Goal: Information Seeking & Learning: Learn about a topic

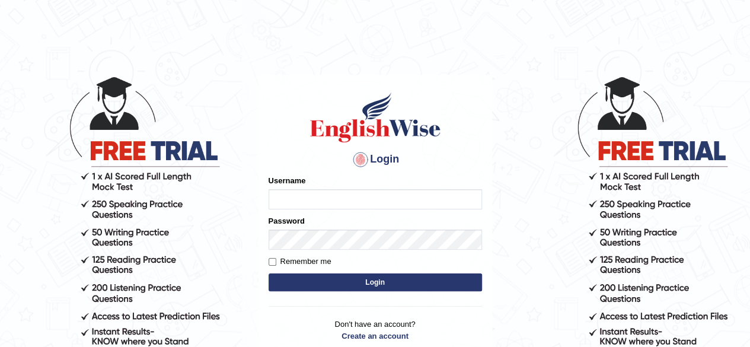
type input "simranjeetkaur_parramatta"
click at [385, 289] on button "Login" at bounding box center [376, 282] width 214 height 18
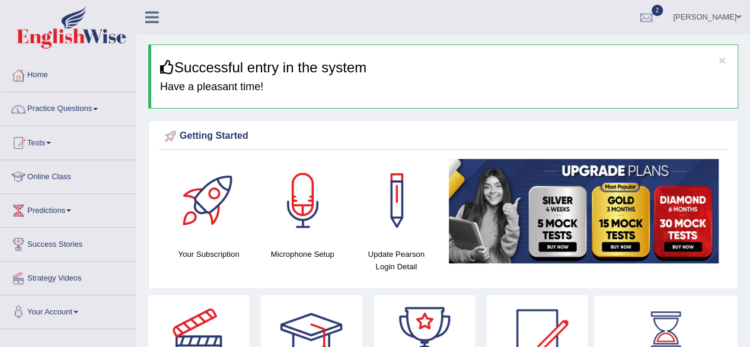
drag, startPoint x: 0, startPoint y: 0, endPoint x: 91, endPoint y: 116, distance: 147.4
click at [91, 116] on link "Practice Questions" at bounding box center [68, 108] width 135 height 30
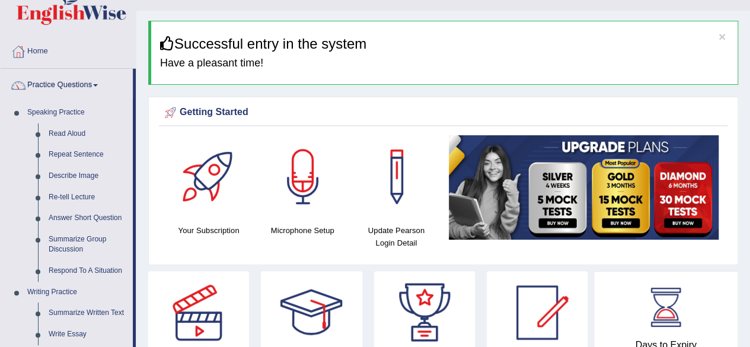
scroll to position [47, 0]
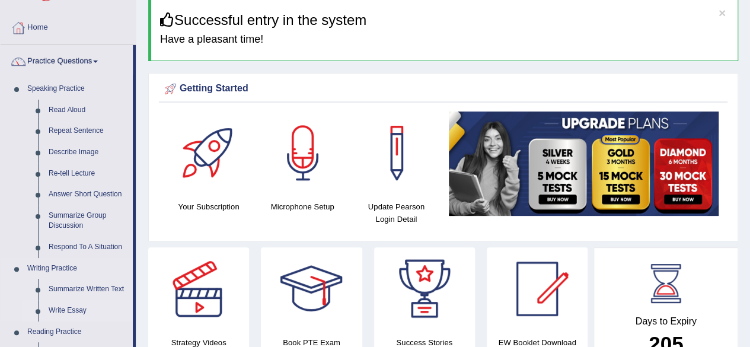
click at [65, 310] on link "Write Essay" at bounding box center [88, 310] width 90 height 21
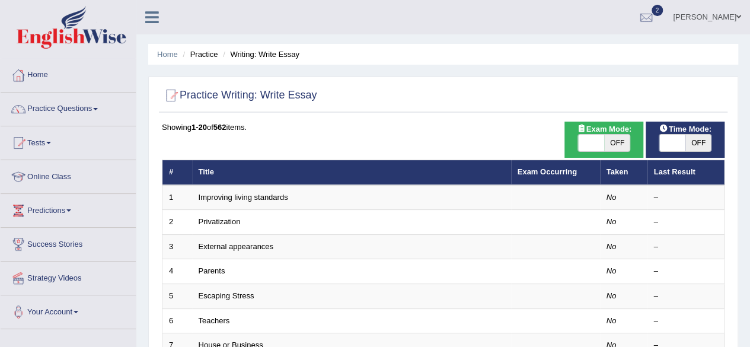
click at [604, 142] on span "OFF" at bounding box center [617, 143] width 26 height 17
checkbox input "true"
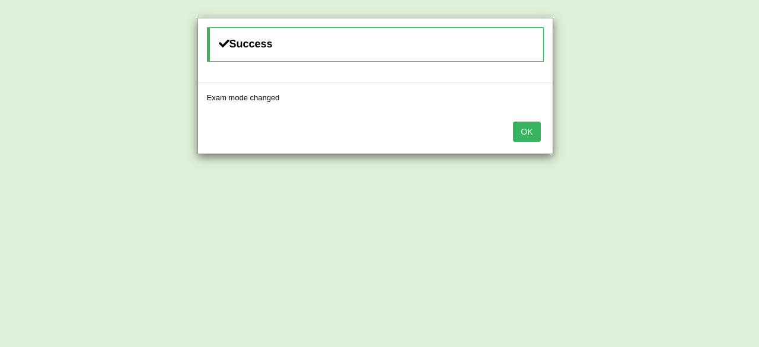
click at [524, 125] on button "OK" at bounding box center [526, 132] width 27 height 20
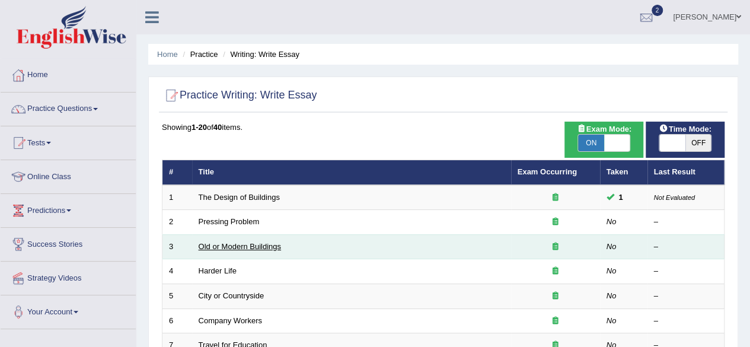
click at [250, 242] on link "Old or Modern Buildings" at bounding box center [240, 246] width 82 height 9
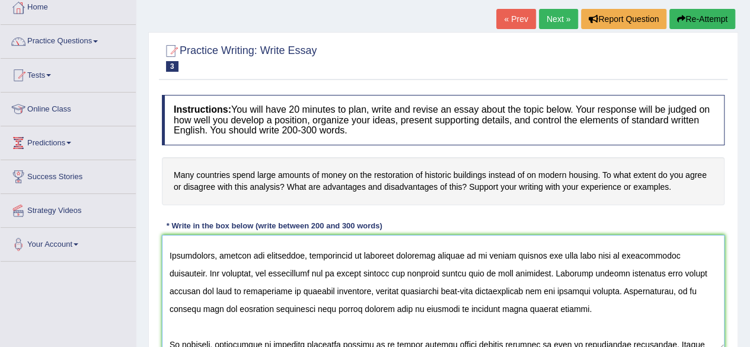
scroll to position [188, 0]
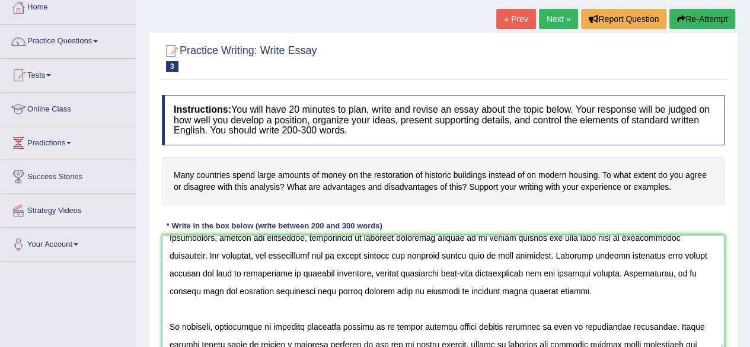
type textarea "The increasing influence of modern housing on our lives has ignited numerous di…"
click at [413, 211] on div "Instructions: You will have 20 minutes to plan, write and revise an essay about…" at bounding box center [443, 227] width 569 height 276
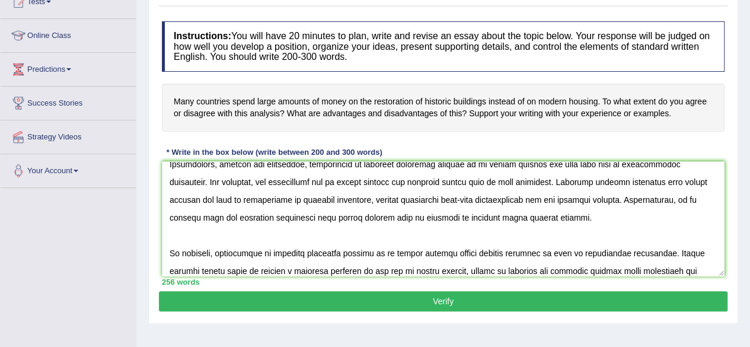
scroll to position [275, 0]
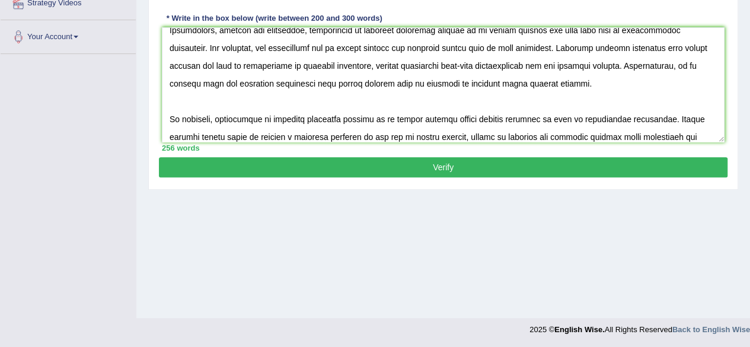
click at [476, 159] on button "Verify" at bounding box center [443, 167] width 569 height 20
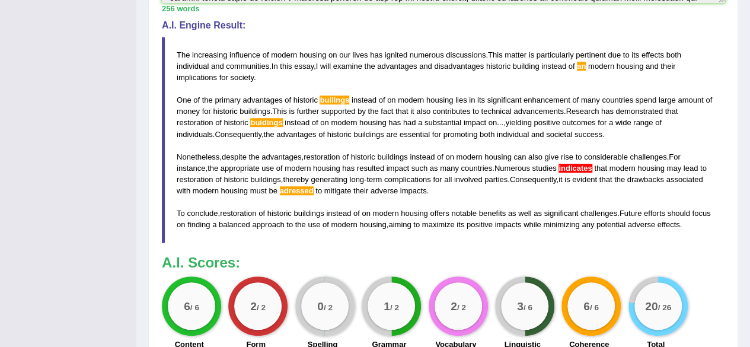
scroll to position [346, 0]
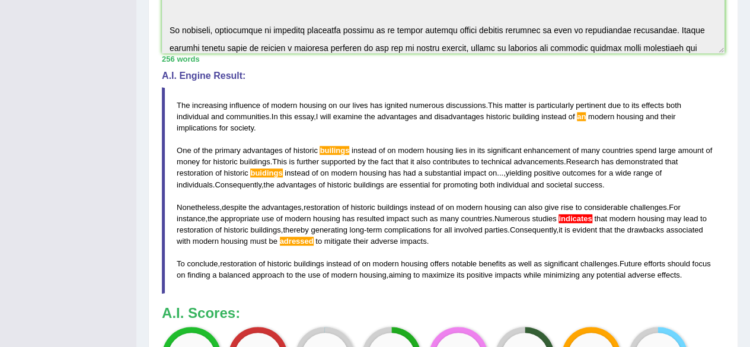
drag, startPoint x: 584, startPoint y: 112, endPoint x: 334, endPoint y: 145, distance: 252.0
click at [334, 145] on blockquote "The increasing influence of modern housing on our lives has ignited numerous di…" at bounding box center [443, 190] width 563 height 206
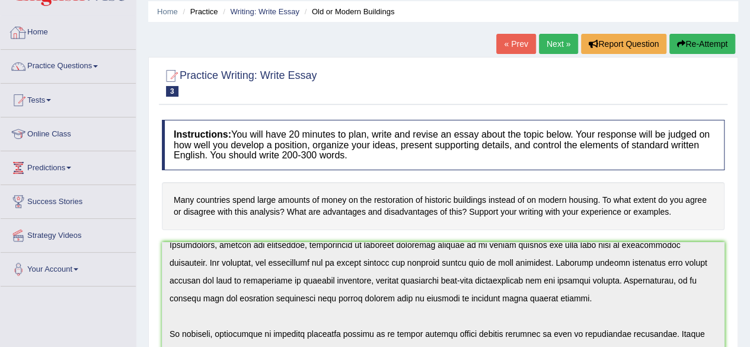
click at [44, 34] on link "Home" at bounding box center [68, 31] width 135 height 30
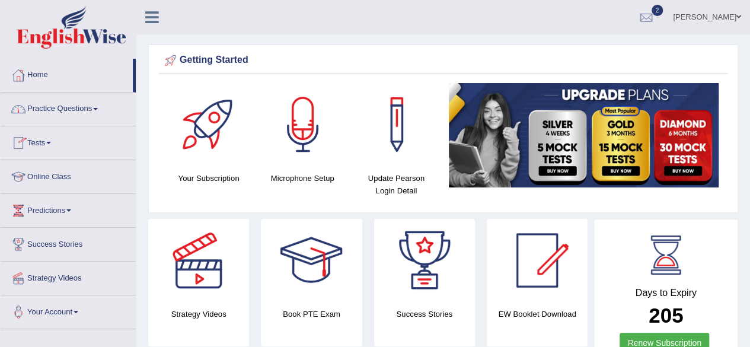
click at [81, 104] on link "Practice Questions" at bounding box center [68, 108] width 135 height 30
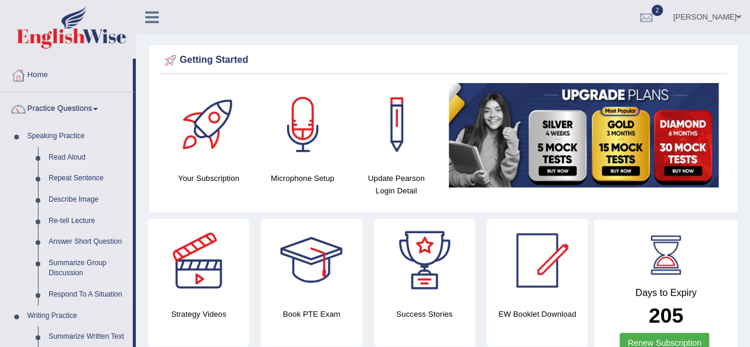
click at [68, 155] on link "Read Aloud" at bounding box center [88, 157] width 90 height 21
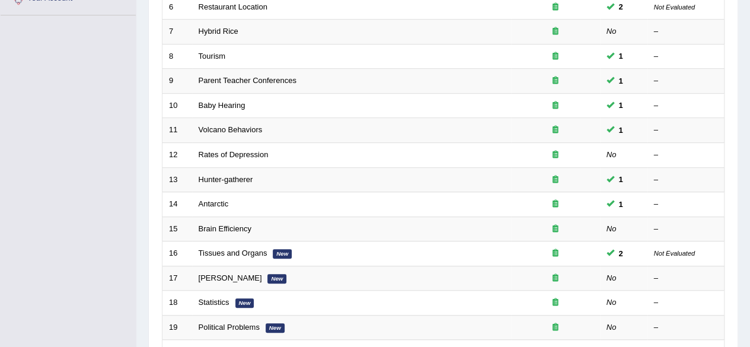
scroll to position [432, 0]
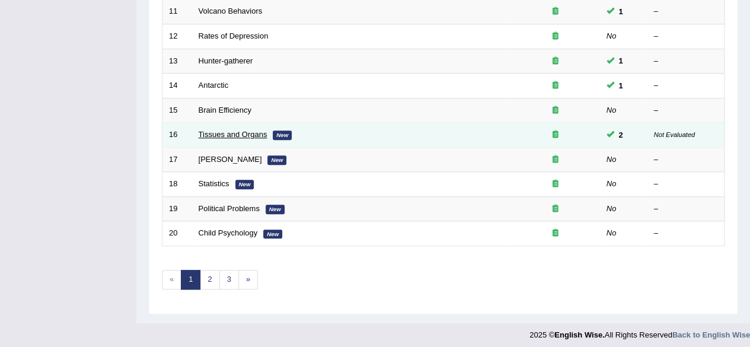
click at [247, 133] on link "Tissues and Organs" at bounding box center [233, 134] width 69 height 9
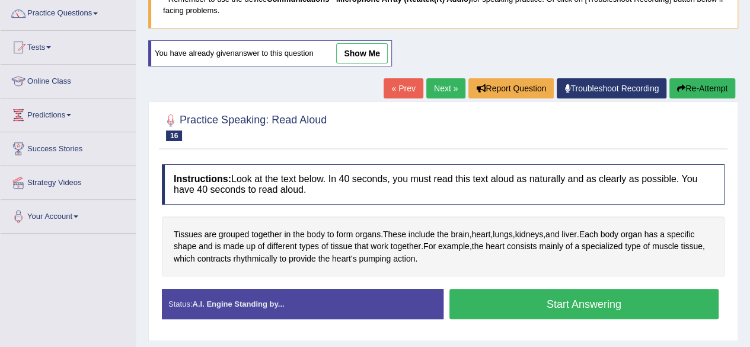
scroll to position [142, 0]
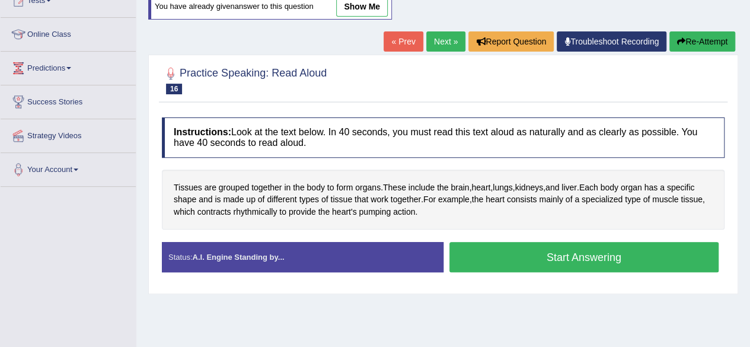
click at [553, 263] on button "Start Answering" at bounding box center [585, 257] width 270 height 30
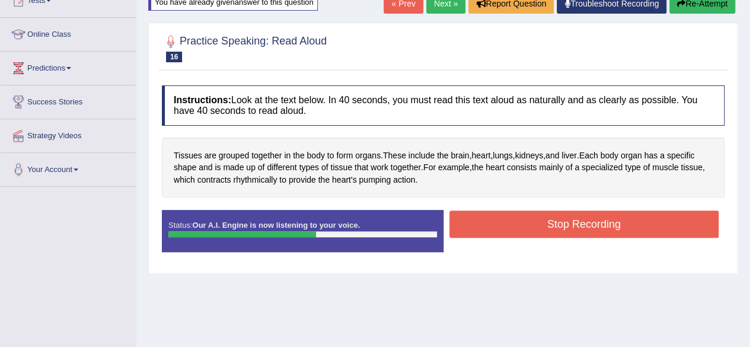
click at [561, 223] on button "Stop Recording" at bounding box center [585, 224] width 270 height 27
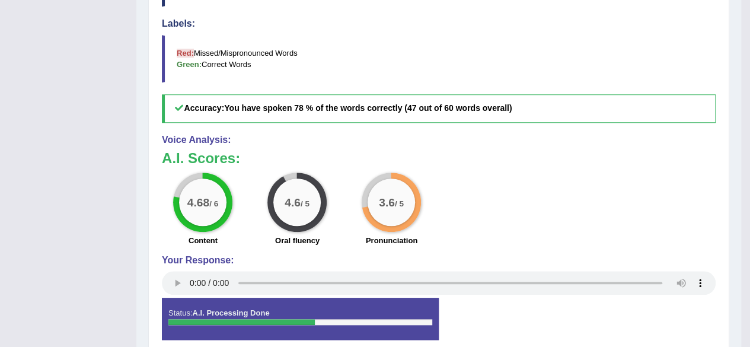
scroll to position [123, 0]
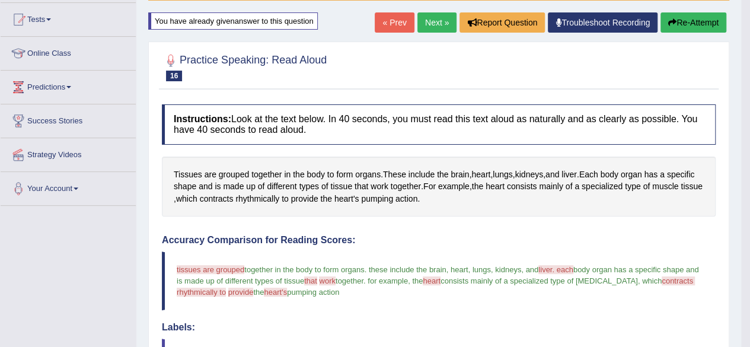
click at [422, 23] on link "Next »" at bounding box center [437, 22] width 39 height 20
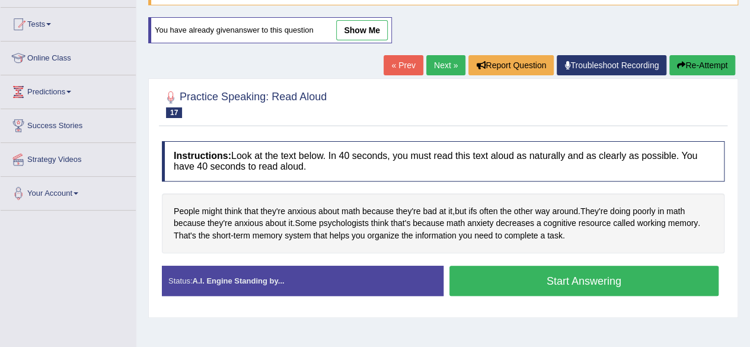
click at [502, 281] on button "Start Answering" at bounding box center [585, 281] width 270 height 30
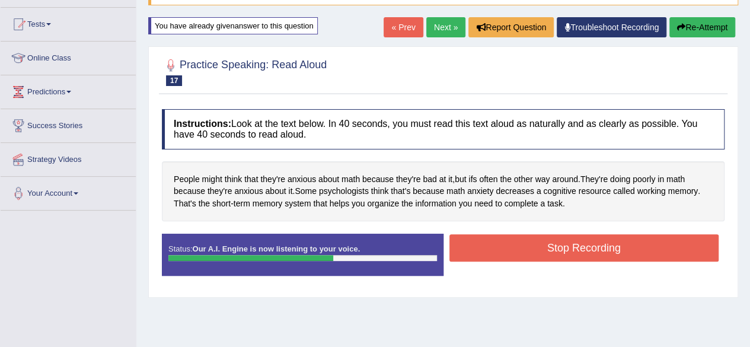
click at [527, 253] on button "Stop Recording" at bounding box center [585, 247] width 270 height 27
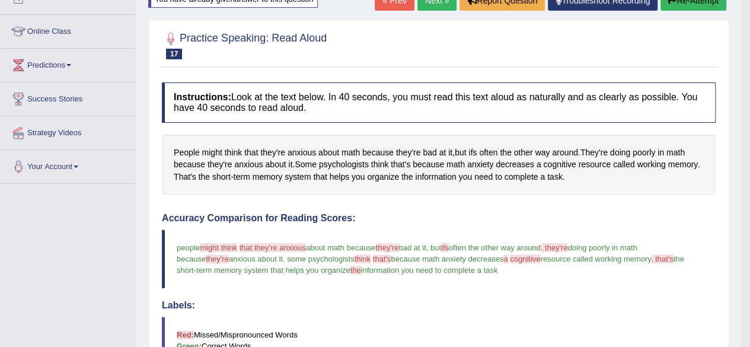
scroll to position [95, 0]
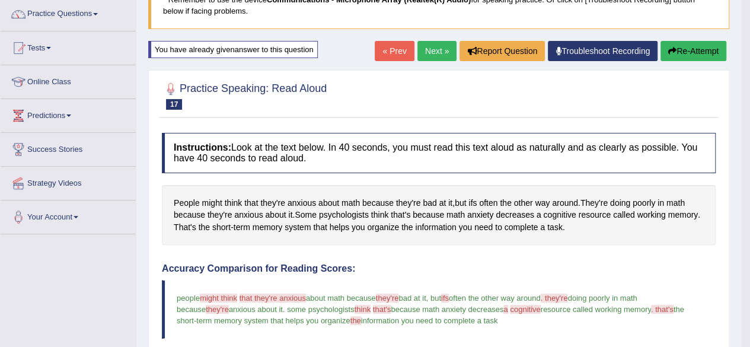
click at [434, 46] on link "Next »" at bounding box center [437, 51] width 39 height 20
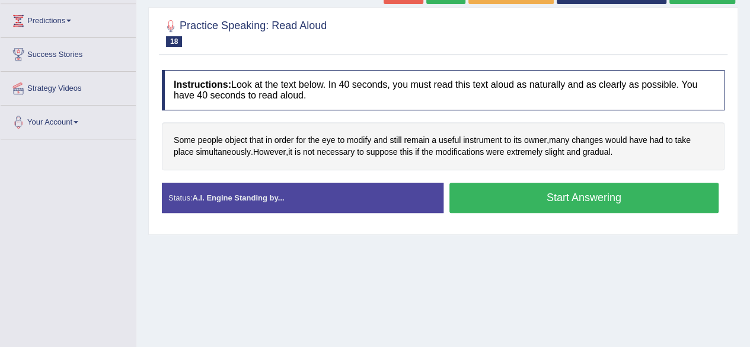
click at [514, 188] on button "Start Answering" at bounding box center [585, 198] width 270 height 30
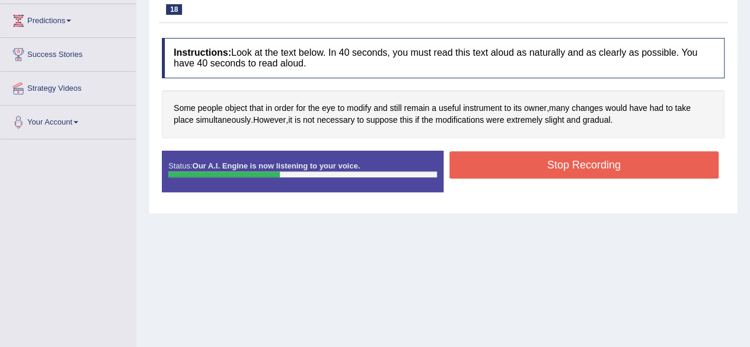
click at [517, 164] on button "Stop Recording" at bounding box center [585, 164] width 270 height 27
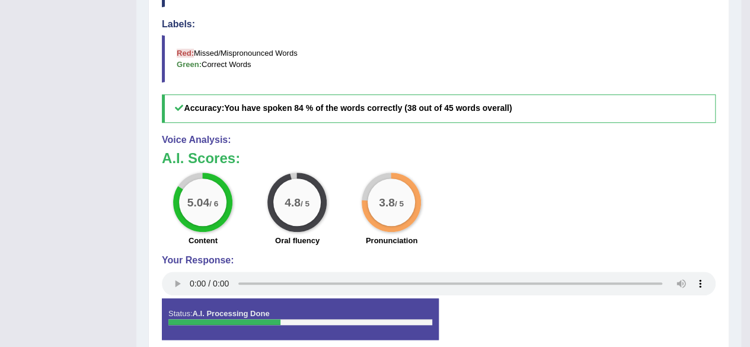
scroll to position [100, 0]
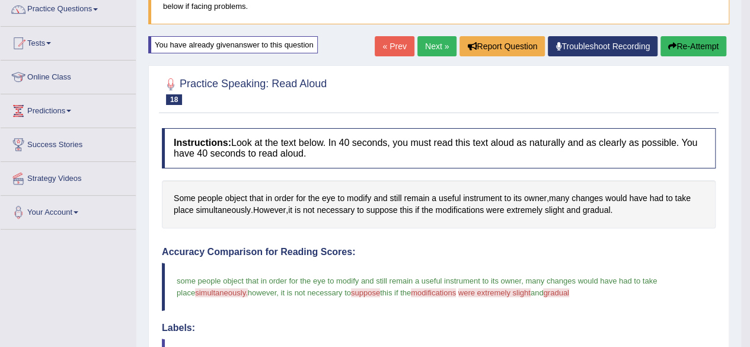
click at [428, 42] on link "Next »" at bounding box center [437, 46] width 39 height 20
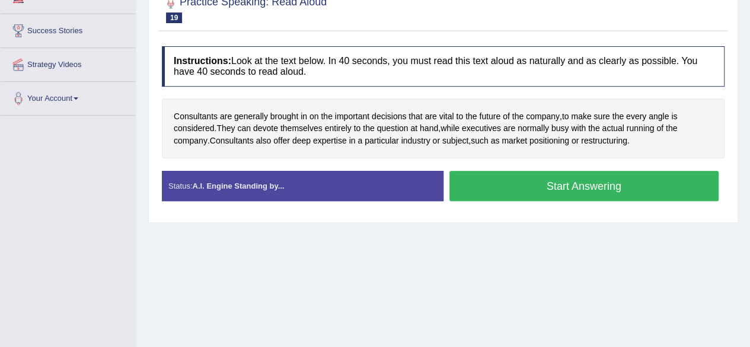
click at [497, 174] on button "Start Answering" at bounding box center [585, 186] width 270 height 30
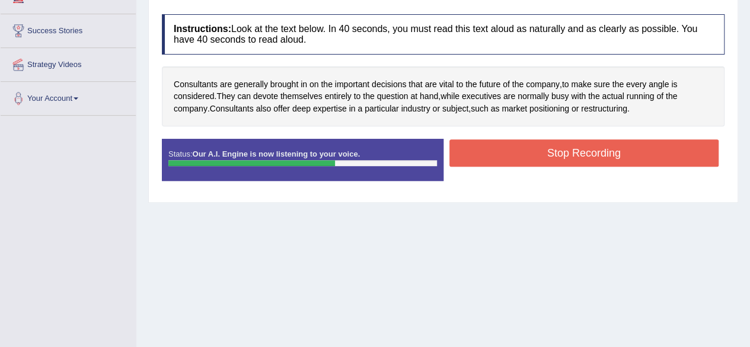
click at [521, 151] on button "Stop Recording" at bounding box center [585, 152] width 270 height 27
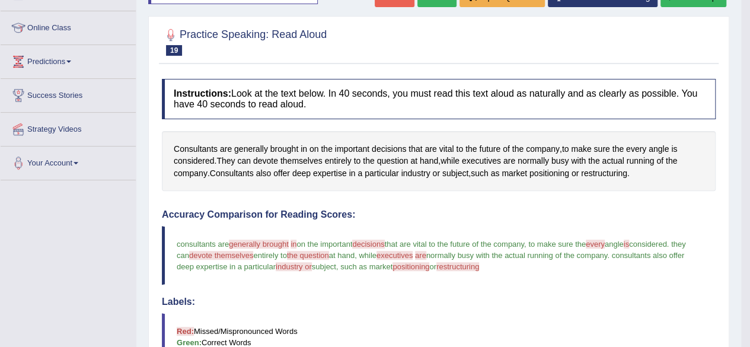
scroll to position [142, 0]
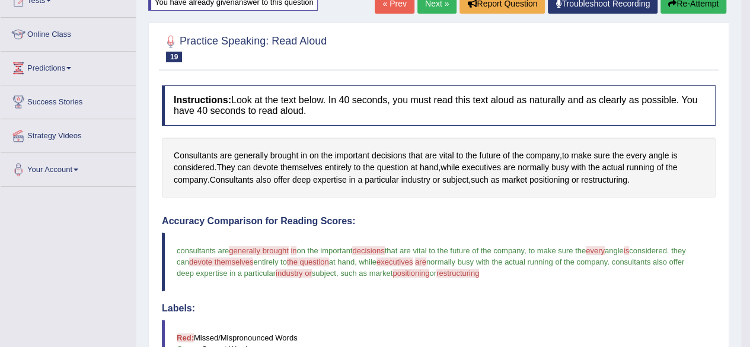
click at [427, 4] on link "Next »" at bounding box center [437, 3] width 39 height 20
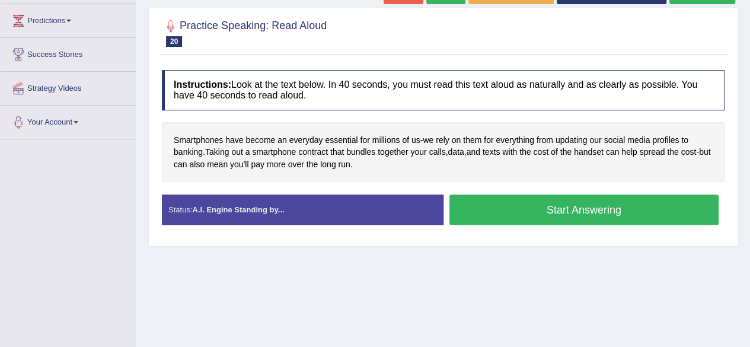
click at [513, 195] on button "Start Answering" at bounding box center [585, 210] width 270 height 30
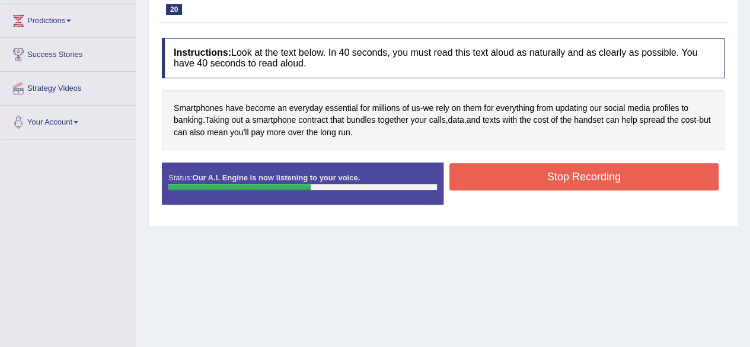
click at [516, 173] on button "Stop Recording" at bounding box center [585, 176] width 270 height 27
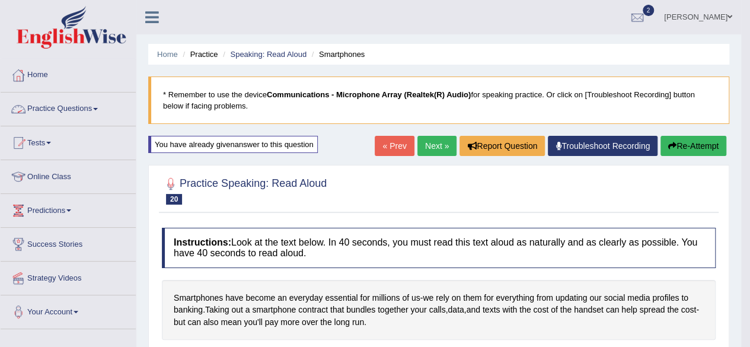
click at [75, 119] on link "Practice Questions" at bounding box center [68, 108] width 135 height 30
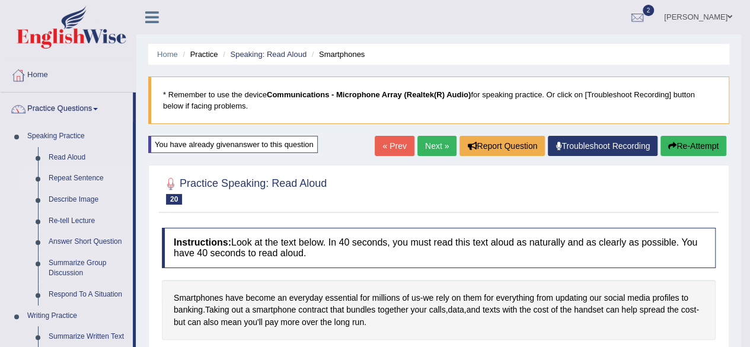
click at [78, 179] on link "Repeat Sentence" at bounding box center [88, 178] width 90 height 21
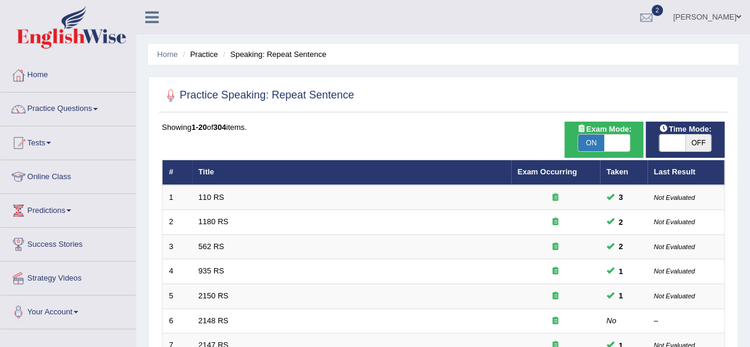
scroll to position [304, 0]
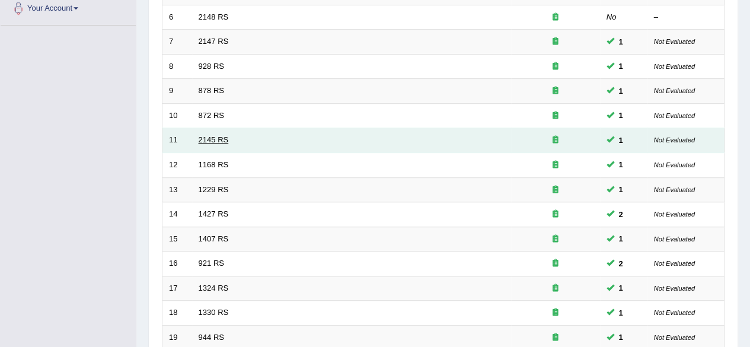
click at [210, 135] on link "2145 RS" at bounding box center [214, 139] width 30 height 9
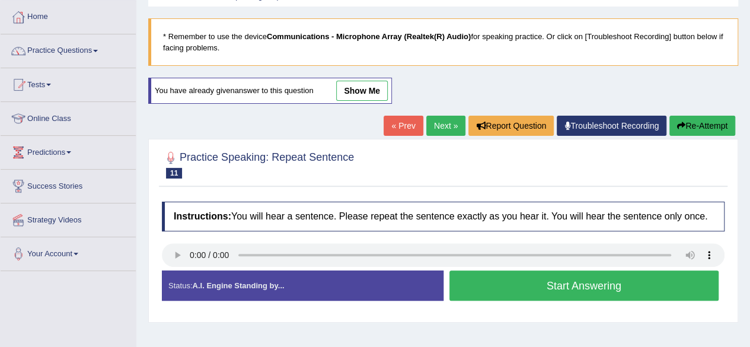
scroll to position [119, 0]
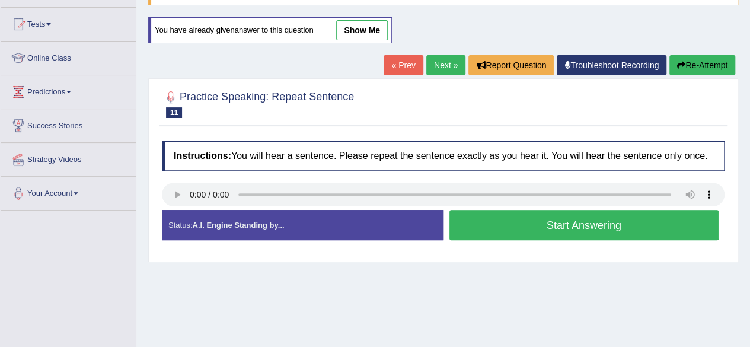
click at [529, 228] on button "Start Answering" at bounding box center [585, 225] width 270 height 30
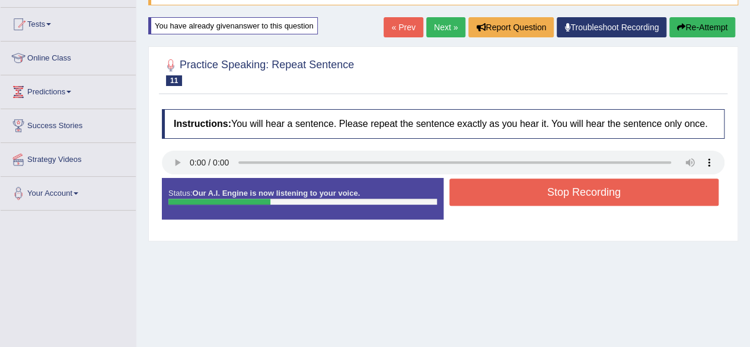
click at [545, 195] on button "Stop Recording" at bounding box center [585, 192] width 270 height 27
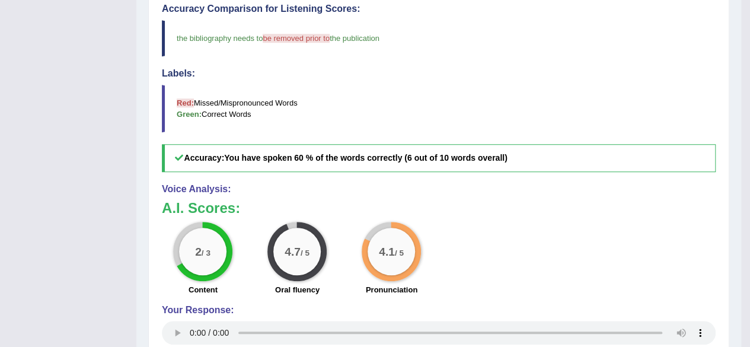
scroll to position [76, 0]
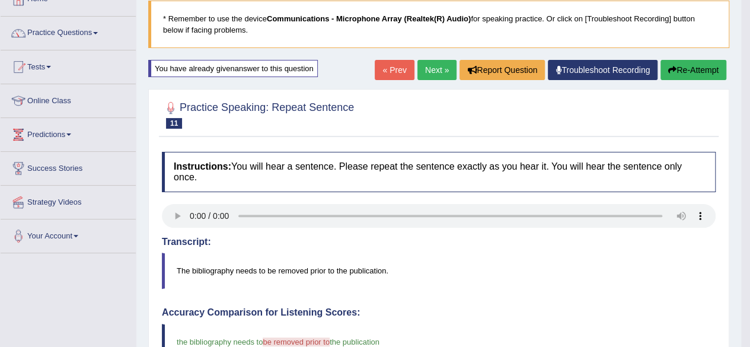
click at [434, 68] on link "Next »" at bounding box center [437, 70] width 39 height 20
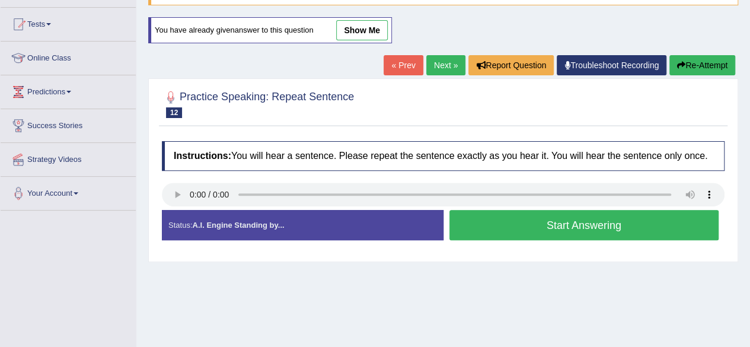
click at [520, 227] on button "Start Answering" at bounding box center [585, 225] width 270 height 30
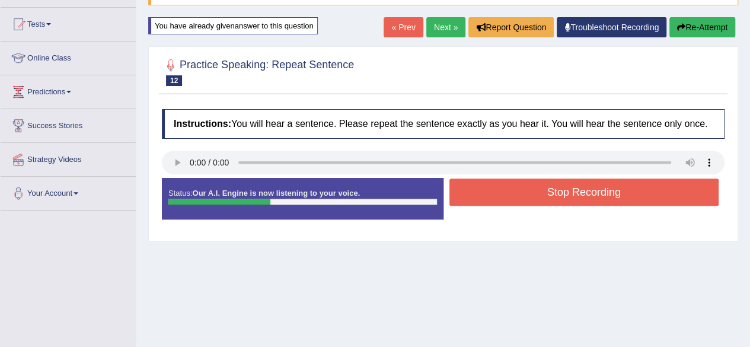
click at [537, 195] on button "Stop Recording" at bounding box center [585, 192] width 270 height 27
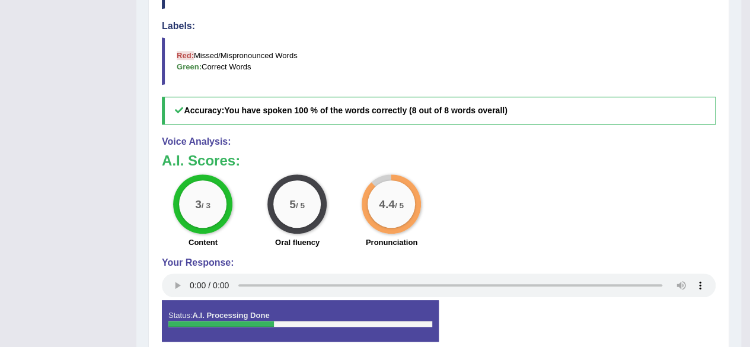
scroll to position [123, 0]
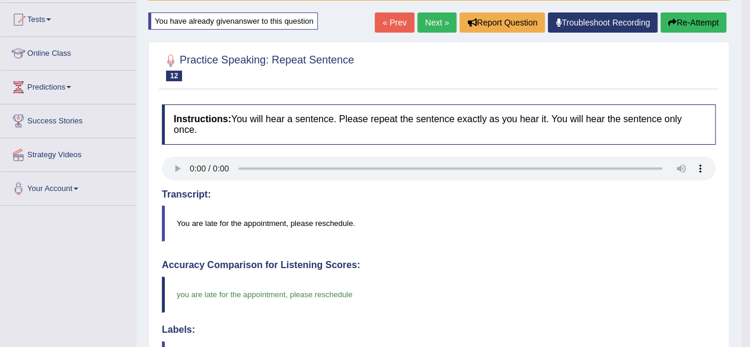
click at [427, 26] on link "Next »" at bounding box center [437, 22] width 39 height 20
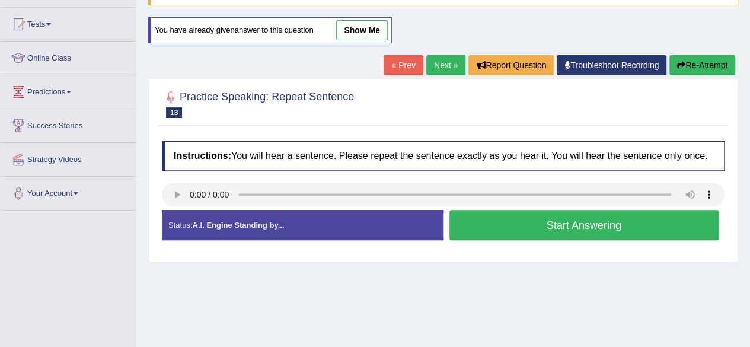
click at [530, 228] on button "Start Answering" at bounding box center [585, 225] width 270 height 30
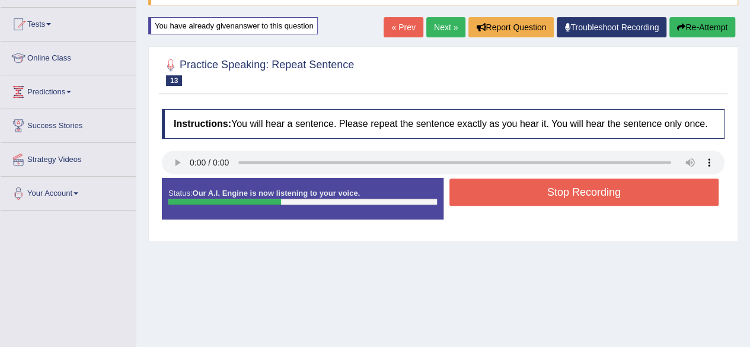
click at [552, 194] on button "Stop Recording" at bounding box center [585, 192] width 270 height 27
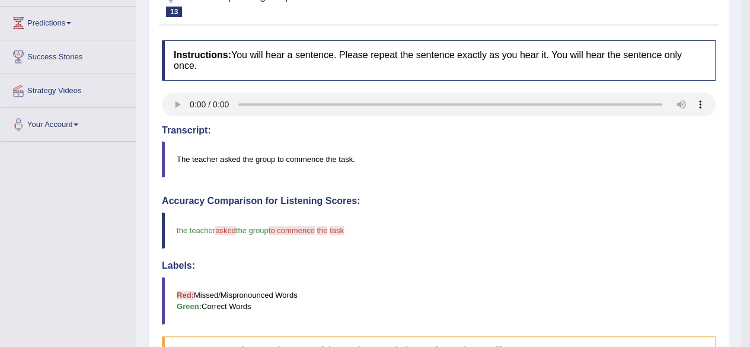
scroll to position [142, 0]
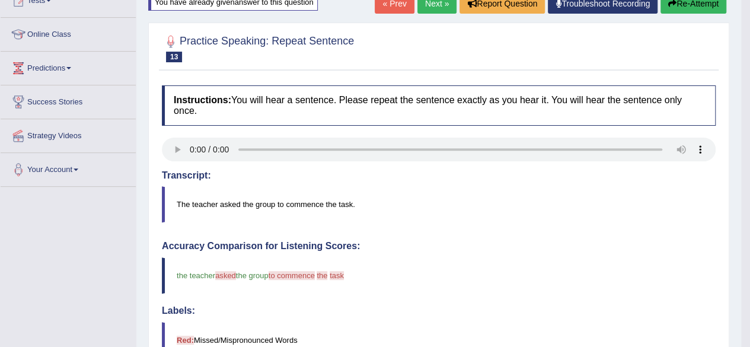
click at [438, 6] on link "Next »" at bounding box center [437, 3] width 39 height 20
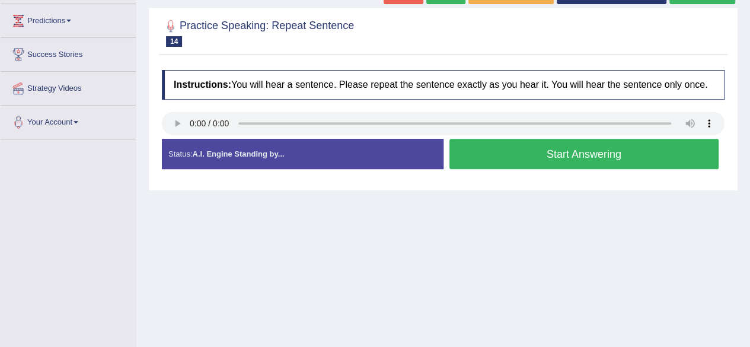
click at [558, 155] on button "Start Answering" at bounding box center [585, 154] width 270 height 30
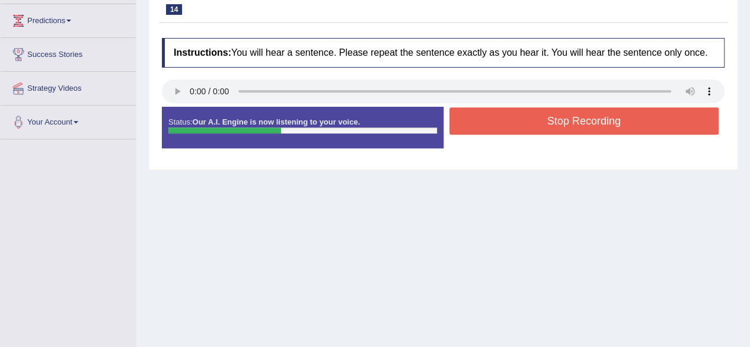
click at [571, 110] on button "Stop Recording" at bounding box center [585, 120] width 270 height 27
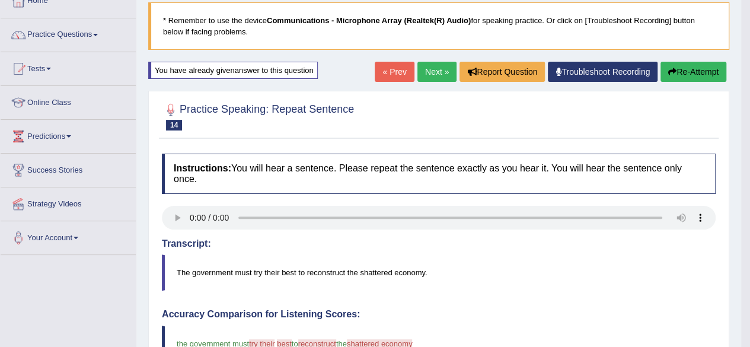
scroll to position [47, 0]
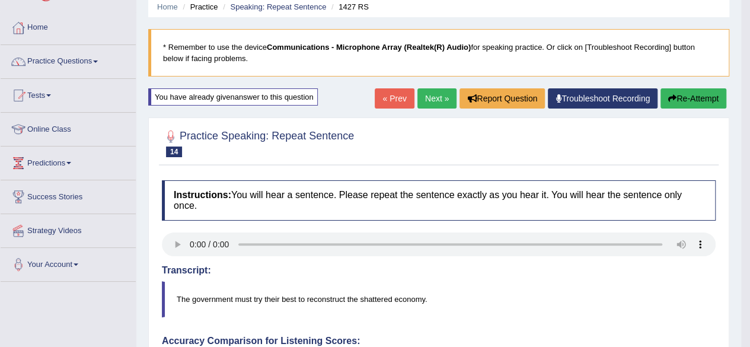
click at [420, 106] on link "Next »" at bounding box center [437, 98] width 39 height 20
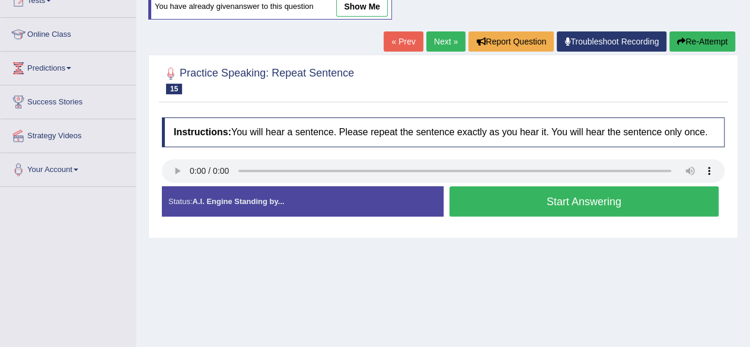
click at [512, 195] on button "Start Answering" at bounding box center [585, 201] width 270 height 30
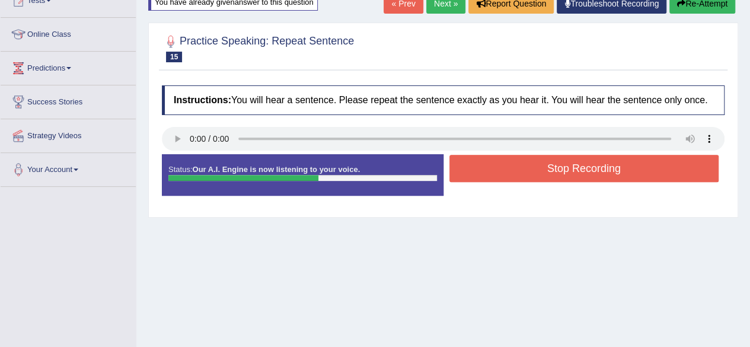
click at [528, 160] on button "Stop Recording" at bounding box center [585, 168] width 270 height 27
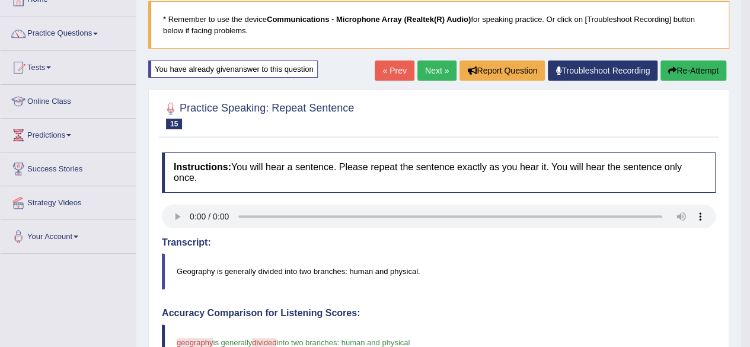
scroll to position [47, 0]
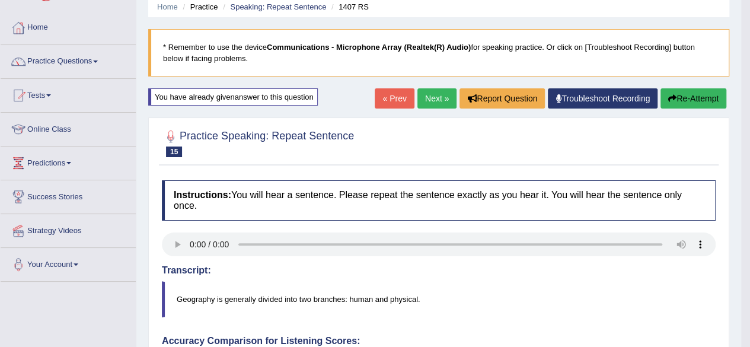
click at [430, 96] on link "Next »" at bounding box center [437, 98] width 39 height 20
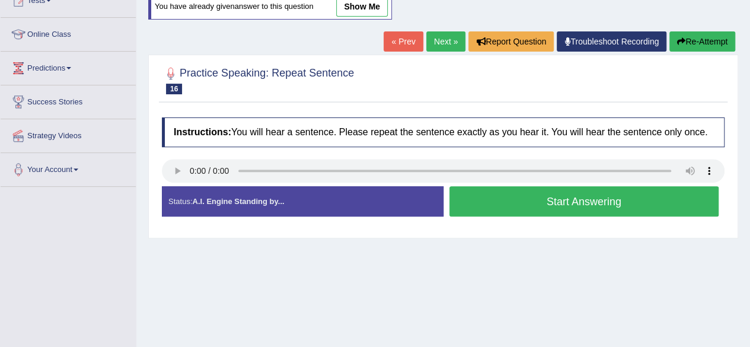
click at [508, 196] on button "Start Answering" at bounding box center [585, 201] width 270 height 30
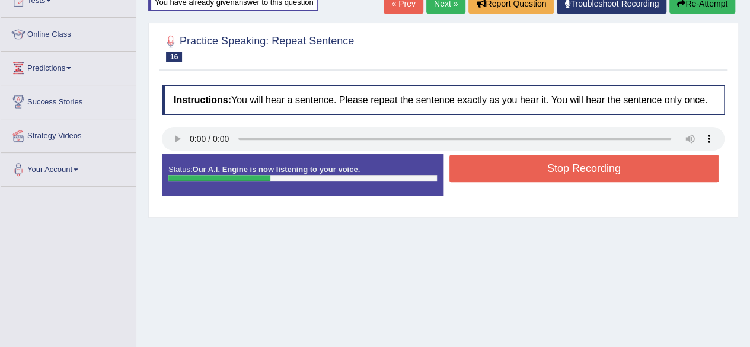
click at [517, 174] on button "Stop Recording" at bounding box center [585, 168] width 270 height 27
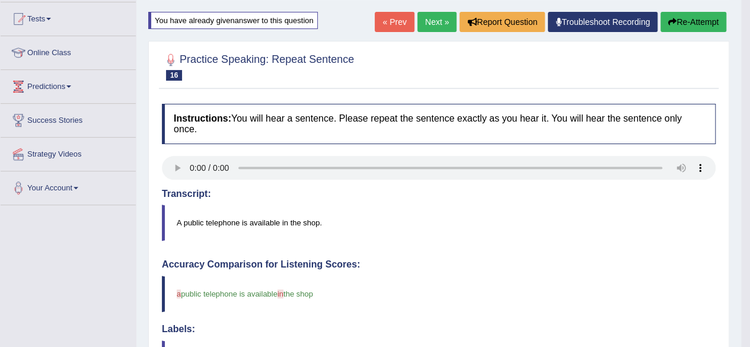
scroll to position [119, 0]
